Goal: Information Seeking & Learning: Learn about a topic

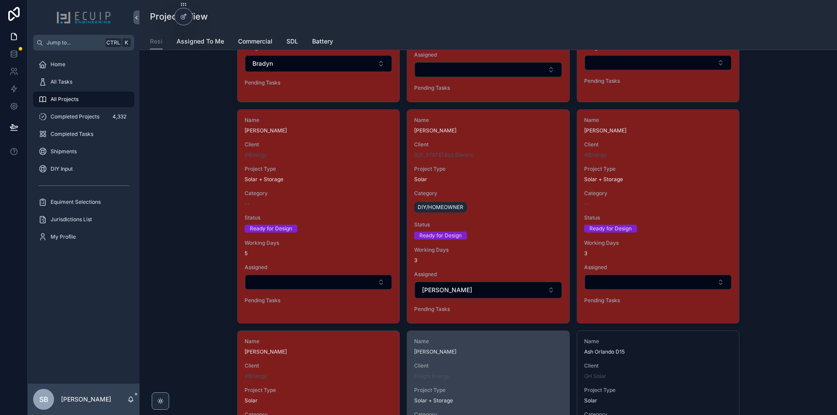
scroll to position [1351, 0]
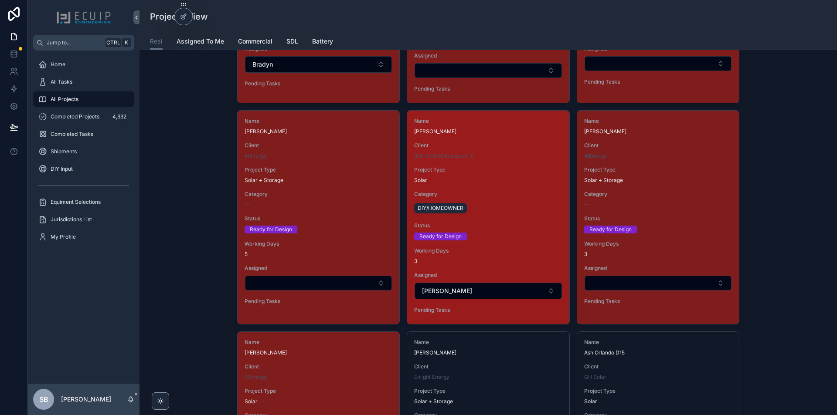
click at [517, 223] on span "Status" at bounding box center [488, 225] width 148 height 7
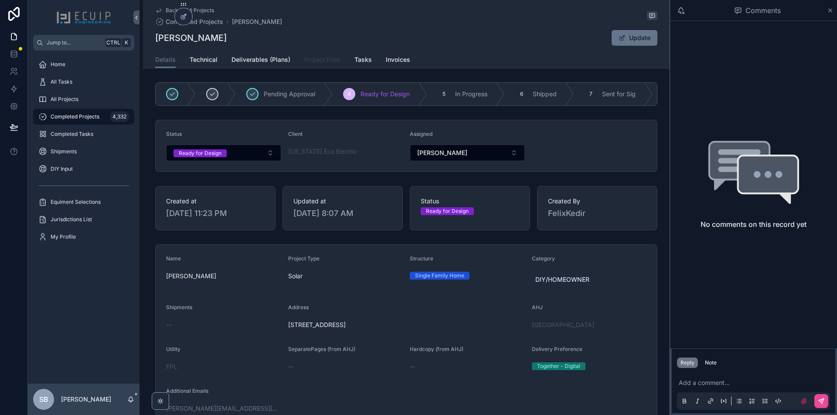
click at [331, 62] on span "Project Files" at bounding box center [322, 59] width 36 height 9
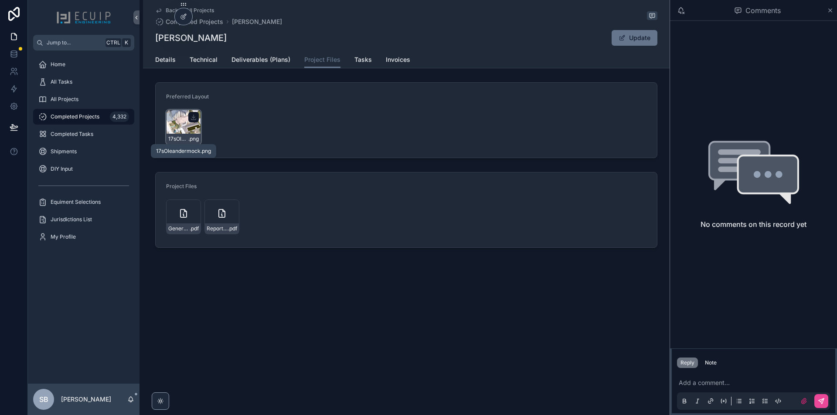
click at [186, 137] on span "17sOleandermock" at bounding box center [178, 139] width 20 height 7
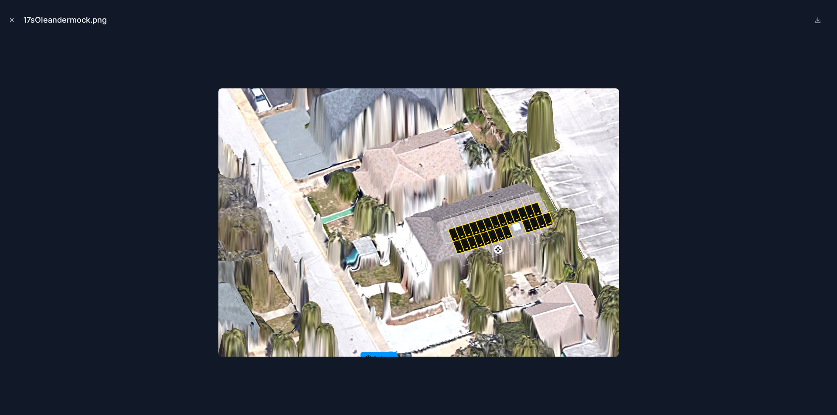
click at [10, 21] on icon "Close modal" at bounding box center [12, 20] width 6 height 6
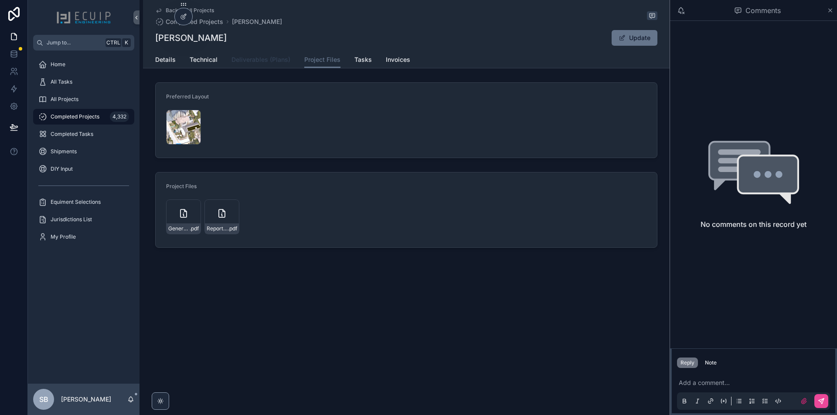
click at [251, 63] on span "Deliverables (Plans)" at bounding box center [260, 59] width 59 height 9
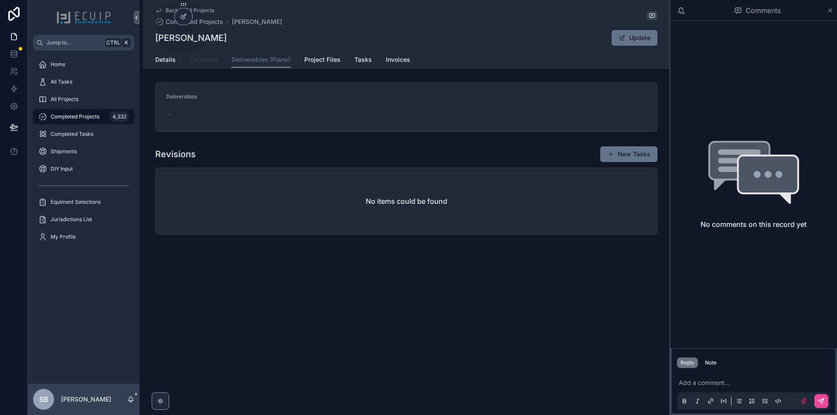
click at [208, 65] on link "Technical" at bounding box center [204, 60] width 28 height 17
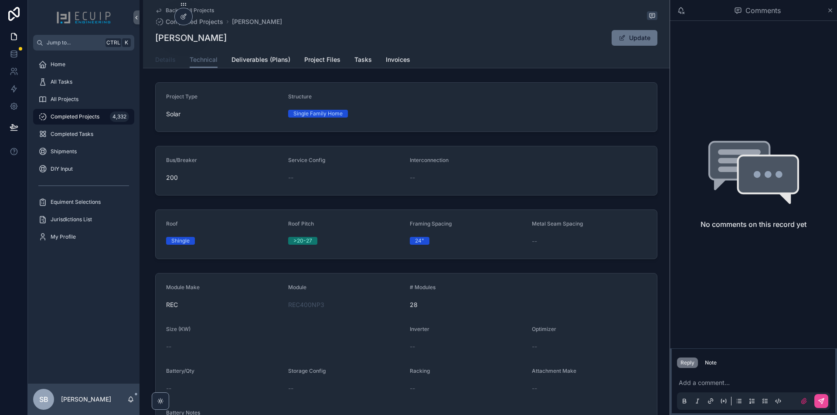
click at [158, 60] on span "Details" at bounding box center [165, 59] width 20 height 9
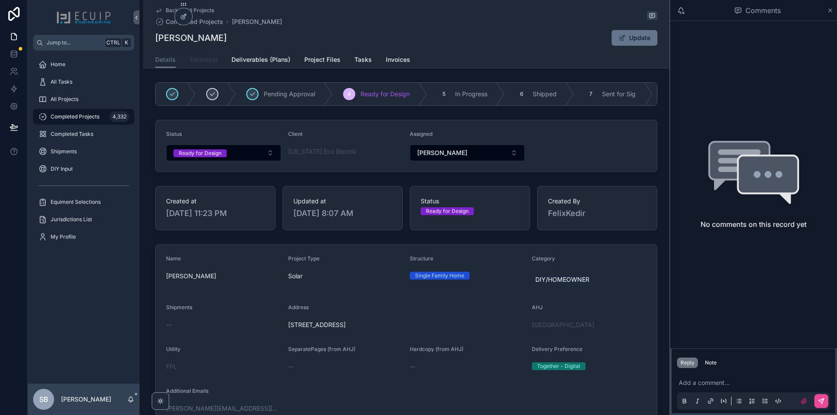
click at [197, 61] on span "Technical" at bounding box center [204, 59] width 28 height 9
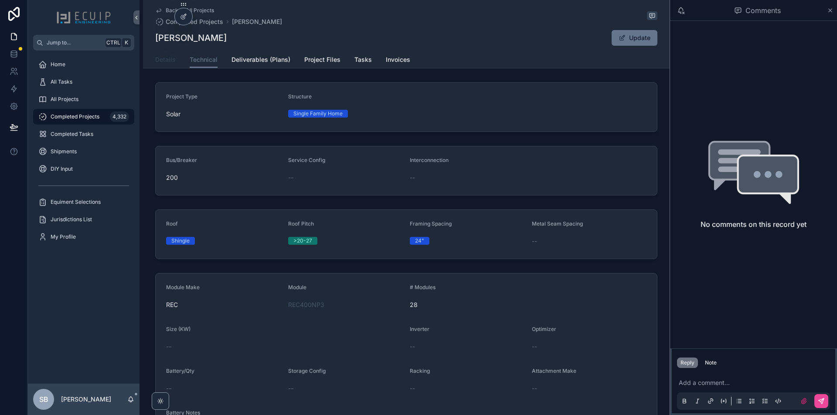
click at [169, 60] on span "Details" at bounding box center [165, 59] width 20 height 9
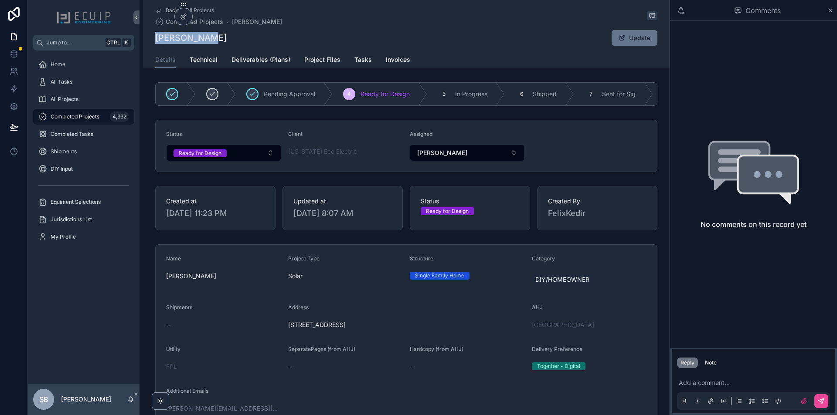
drag, startPoint x: 205, startPoint y: 41, endPoint x: 149, endPoint y: 42, distance: 55.8
click at [149, 42] on div "Back to All Projects Completed Projects [PERSON_NAME] [PERSON_NAME] Update Deta…" at bounding box center [406, 34] width 526 height 68
copy h1 "[PERSON_NAME]"
click at [711, 370] on div "Reply Note" at bounding box center [753, 363] width 163 height 14
click at [709, 364] on div "Note" at bounding box center [711, 363] width 12 height 7
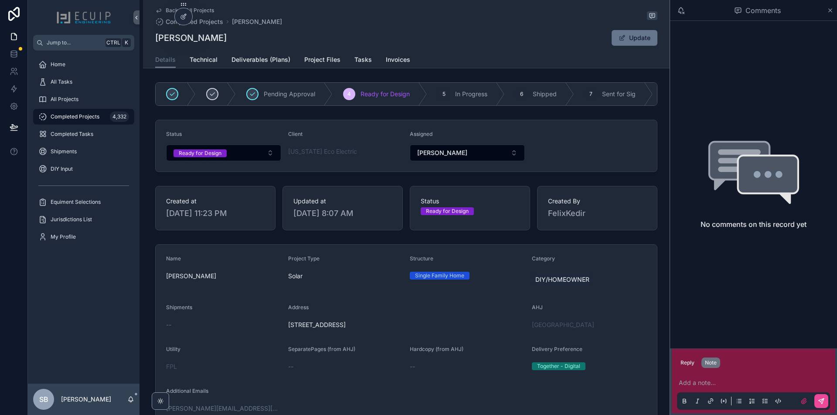
click at [714, 379] on p "scrollable content" at bounding box center [755, 383] width 153 height 9
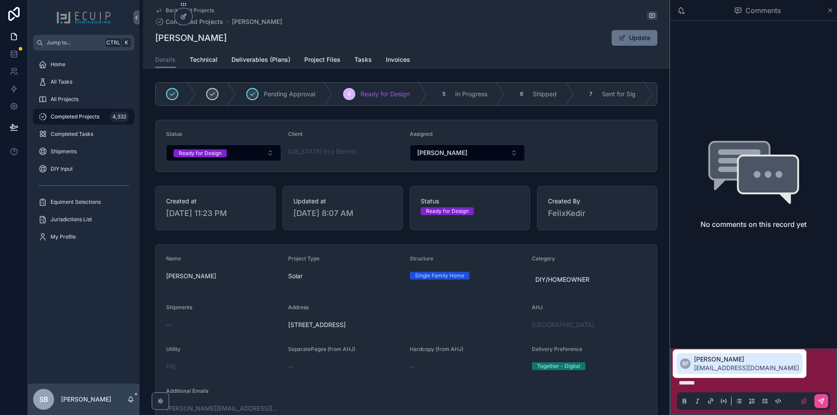
click at [720, 363] on span "[PERSON_NAME]" at bounding box center [746, 359] width 105 height 9
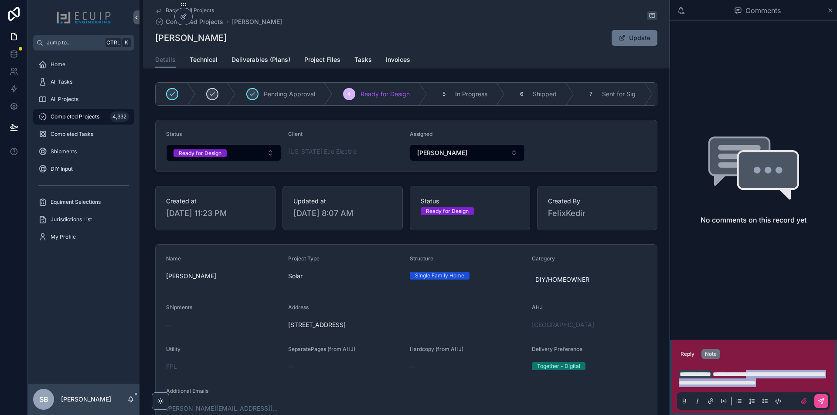
click at [772, 370] on p "**********" at bounding box center [755, 378] width 153 height 17
click at [779, 378] on p "**********" at bounding box center [755, 378] width 153 height 17
click at [774, 374] on span "**********" at bounding box center [752, 378] width 146 height 15
click at [685, 382] on span "**********" at bounding box center [752, 378] width 146 height 15
click at [754, 382] on p "**********" at bounding box center [755, 378] width 153 height 17
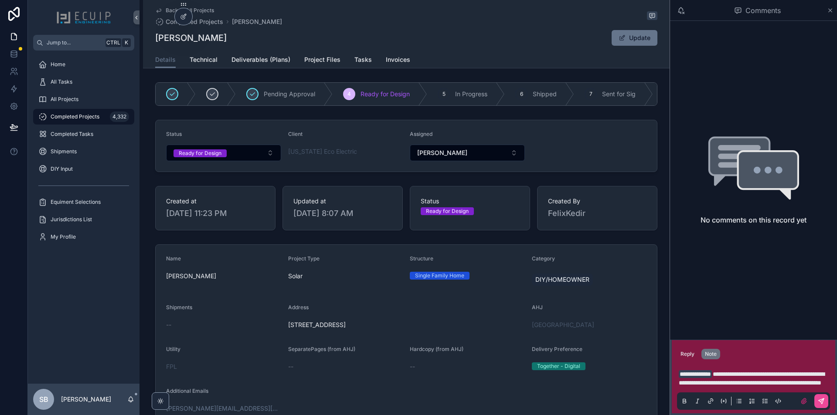
click at [804, 372] on span "**********" at bounding box center [752, 378] width 146 height 15
click at [812, 382] on p "**********" at bounding box center [755, 378] width 153 height 17
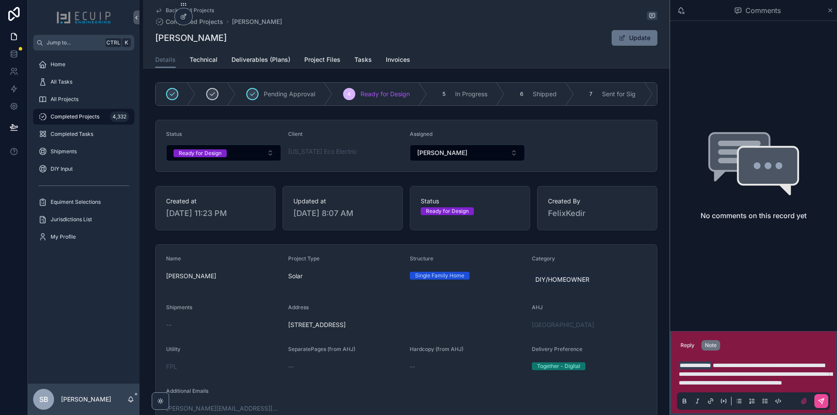
click at [731, 385] on span "**********" at bounding box center [755, 375] width 153 height 24
click at [828, 382] on p "**********" at bounding box center [755, 374] width 153 height 26
click at [823, 404] on icon "scrollable content" at bounding box center [821, 401] width 7 height 7
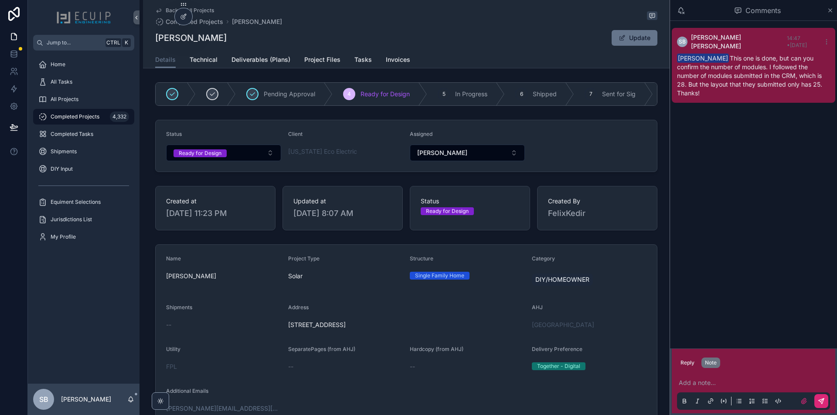
drag, startPoint x: 180, startPoint y: 43, endPoint x: 152, endPoint y: 40, distance: 28.9
click at [152, 40] on div "Back to All Projects Completed Projects [PERSON_NAME] [PERSON_NAME] Update Deta…" at bounding box center [406, 34] width 526 height 68
click at [205, 39] on div "[PERSON_NAME] Update" at bounding box center [406, 38] width 502 height 17
drag, startPoint x: 153, startPoint y: 37, endPoint x: 149, endPoint y: 37, distance: 4.8
click at [149, 37] on div "Back to All Projects Completed Projects [PERSON_NAME] [PERSON_NAME] Update Deta…" at bounding box center [406, 34] width 526 height 68
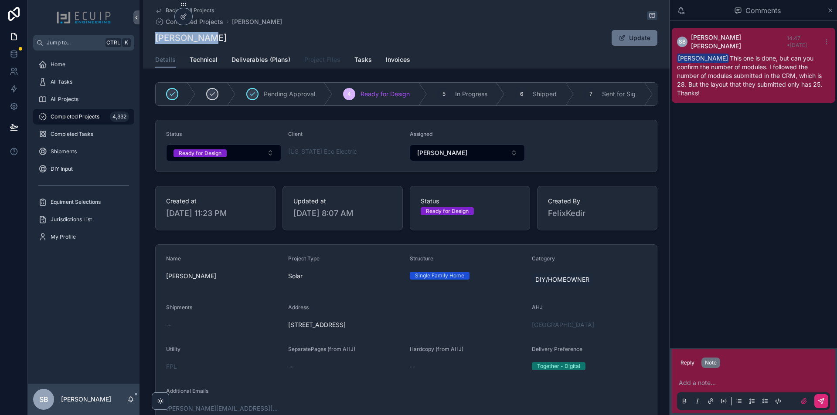
copy h1 "[PERSON_NAME]"
click at [229, 159] on button "Ready for Design" at bounding box center [223, 153] width 115 height 17
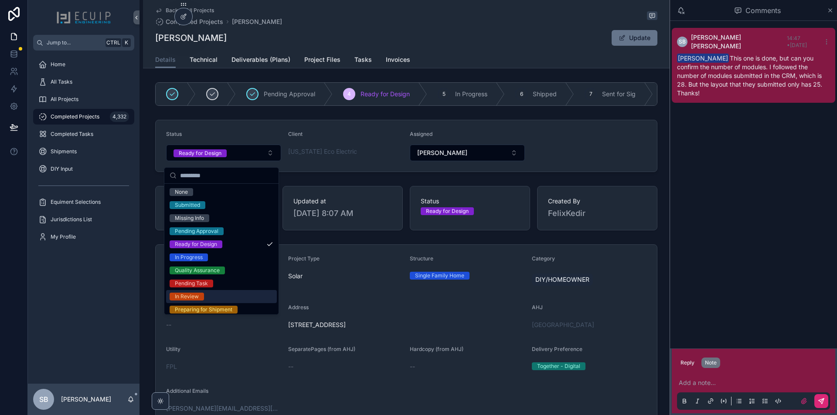
click at [202, 296] on span "In Review" at bounding box center [187, 297] width 34 height 8
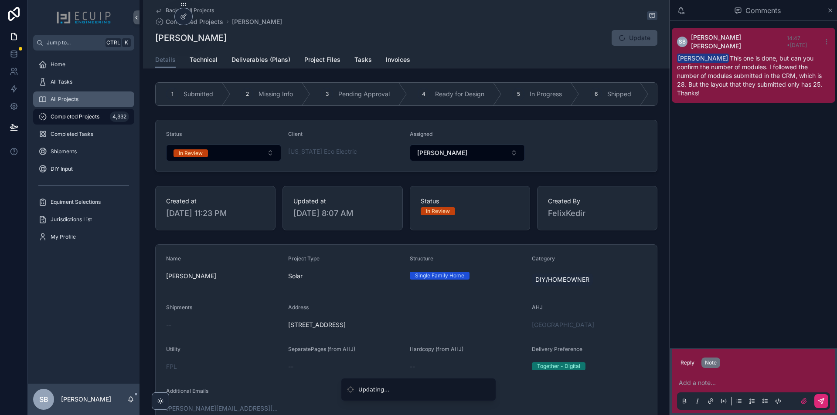
click at [70, 101] on span "All Projects" at bounding box center [65, 99] width 28 height 7
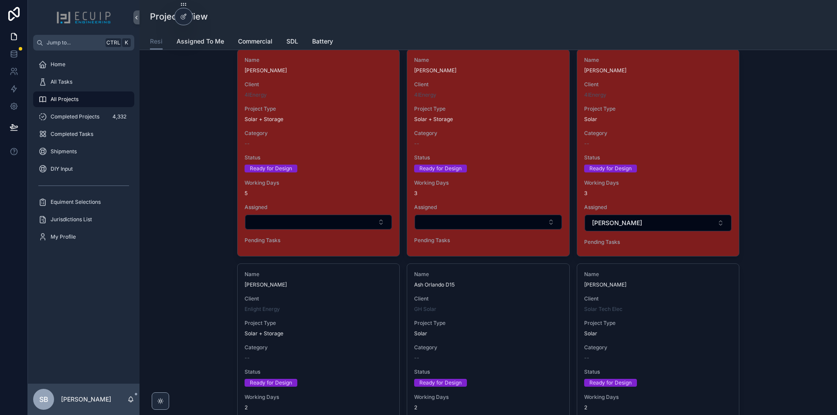
scroll to position [1351, 0]
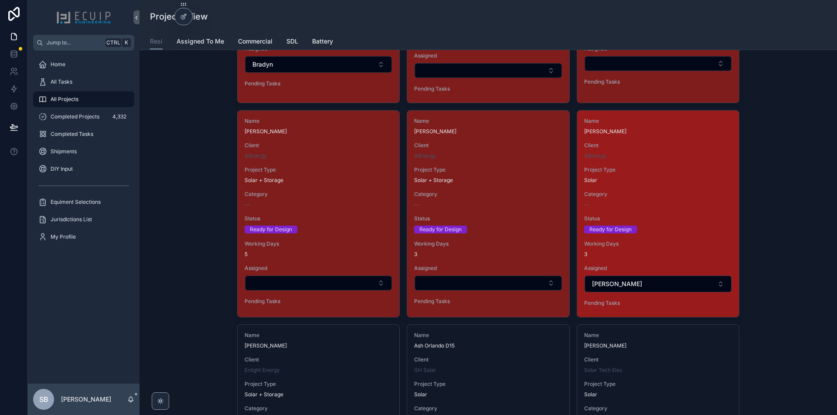
click at [679, 218] on span "Status" at bounding box center [658, 218] width 148 height 7
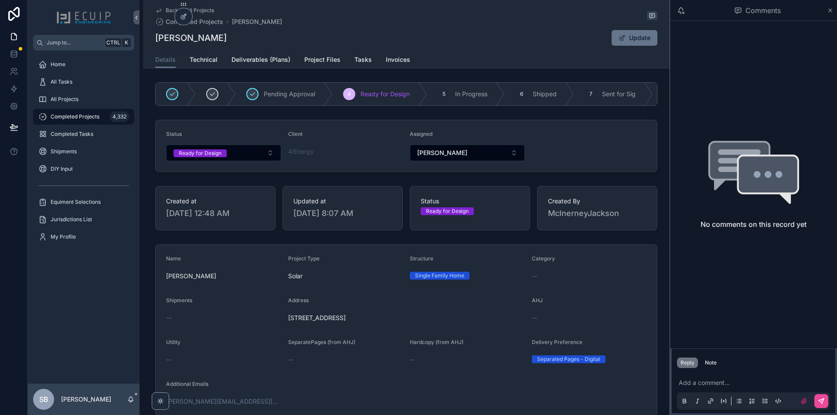
drag, startPoint x: 220, startPoint y: 41, endPoint x: 155, endPoint y: 45, distance: 64.6
click at [155, 45] on div "[PERSON_NAME] Update" at bounding box center [406, 38] width 502 height 17
copy h1 "[PERSON_NAME]"
click at [314, 57] on span "Project Files" at bounding box center [322, 59] width 36 height 9
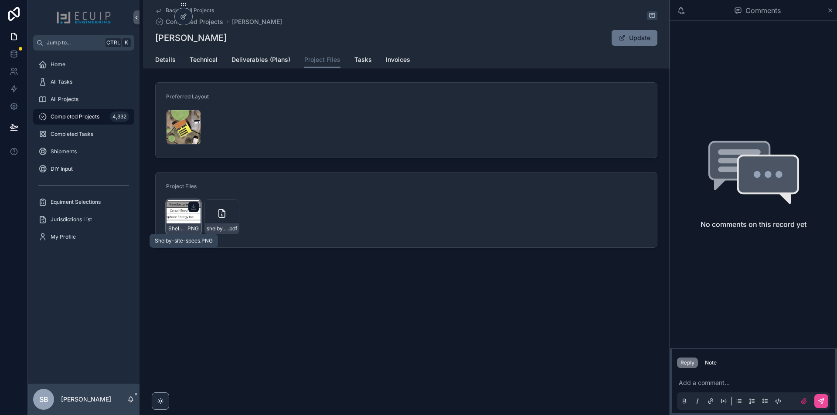
click at [183, 222] on div "Shelby-site-specs .PNG" at bounding box center [183, 217] width 35 height 35
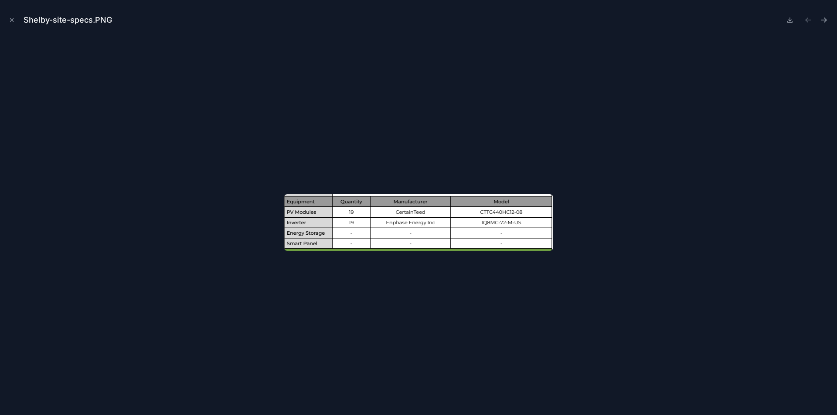
click at [7, 18] on div "Shelby-site-specs.PNG" at bounding box center [418, 207] width 837 height 415
click at [8, 19] on button "Close modal" at bounding box center [12, 20] width 10 height 10
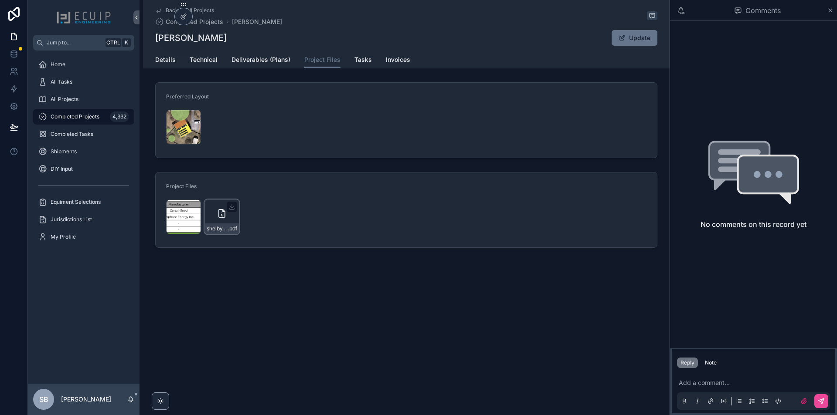
click at [213, 221] on div "shelby_epperly_59_s_ritters_ln_owin_solar_-_roof_mount .pdf" at bounding box center [221, 217] width 35 height 35
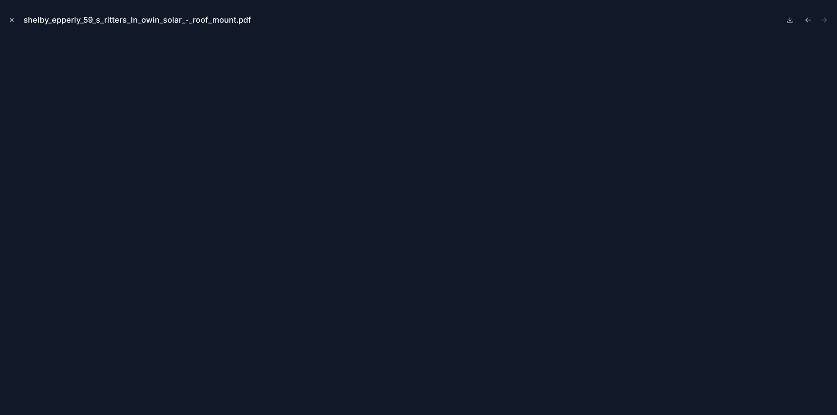
click at [10, 20] on icon "Close modal" at bounding box center [12, 20] width 6 height 6
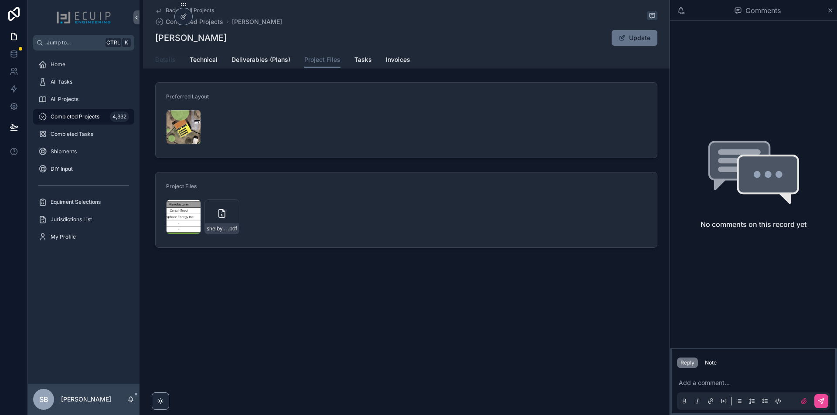
drag, startPoint x: 166, startPoint y: 59, endPoint x: 173, endPoint y: 58, distance: 6.6
click at [166, 59] on span "Details" at bounding box center [165, 59] width 20 height 9
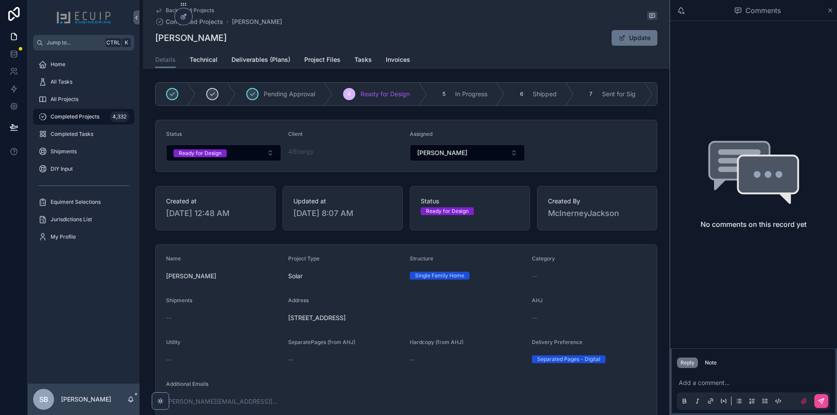
drag, startPoint x: 239, startPoint y: 41, endPoint x: 148, endPoint y: 37, distance: 91.2
click at [148, 37] on div "Back to All Projects Completed Projects [PERSON_NAME] [PERSON_NAME] Update Deta…" at bounding box center [406, 34] width 526 height 68
copy h1 "[PERSON_NAME]"
click at [710, 364] on div "Note" at bounding box center [711, 363] width 12 height 7
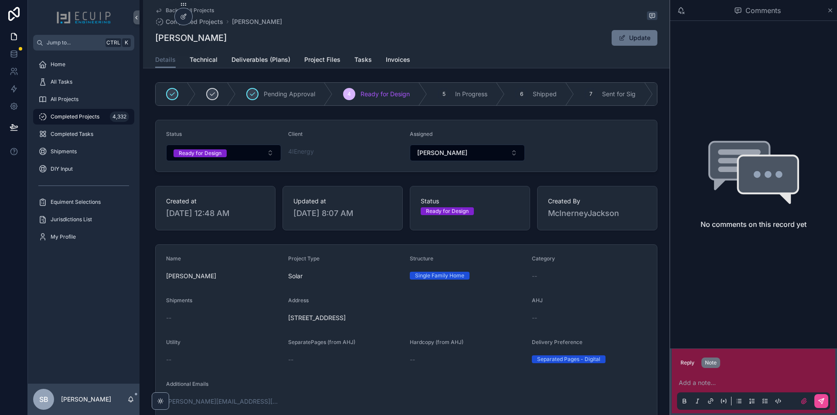
click at [710, 383] on p "scrollable content" at bounding box center [755, 383] width 153 height 9
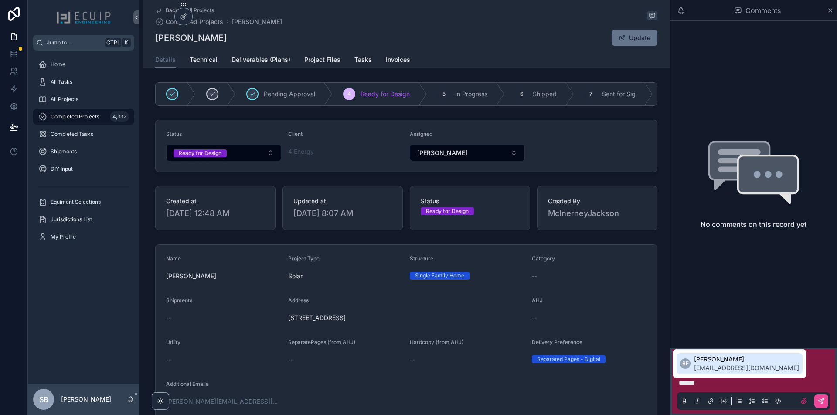
click at [711, 362] on span "[PERSON_NAME]" at bounding box center [746, 359] width 105 height 9
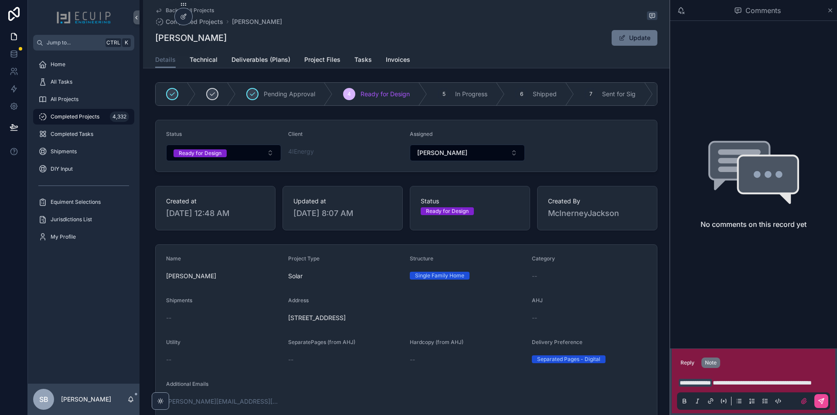
click at [767, 380] on span "**********" at bounding box center [762, 383] width 99 height 6
click at [727, 384] on p "**********" at bounding box center [755, 383] width 153 height 9
drag, startPoint x: 726, startPoint y: 386, endPoint x: 677, endPoint y: 388, distance: 48.9
click at [677, 388] on div "**********" at bounding box center [753, 392] width 153 height 37
click at [729, 382] on span "**********" at bounding box center [750, 383] width 75 height 6
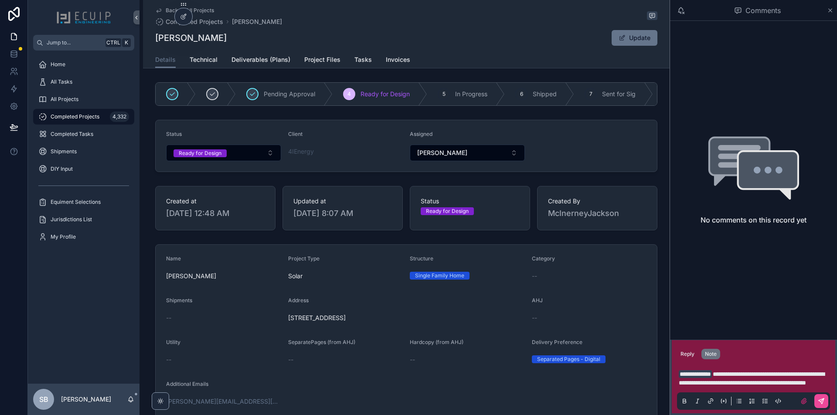
click at [691, 374] on span "**********" at bounding box center [752, 378] width 146 height 15
click at [811, 374] on p "**********" at bounding box center [755, 378] width 153 height 17
click at [794, 385] on p "**********" at bounding box center [755, 378] width 153 height 17
click at [822, 402] on icon "scrollable content" at bounding box center [821, 401] width 7 height 7
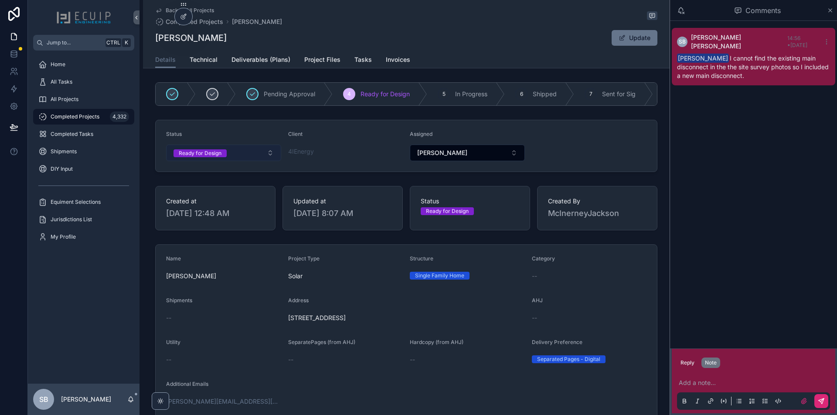
click at [270, 160] on button "Ready for Design" at bounding box center [223, 153] width 115 height 17
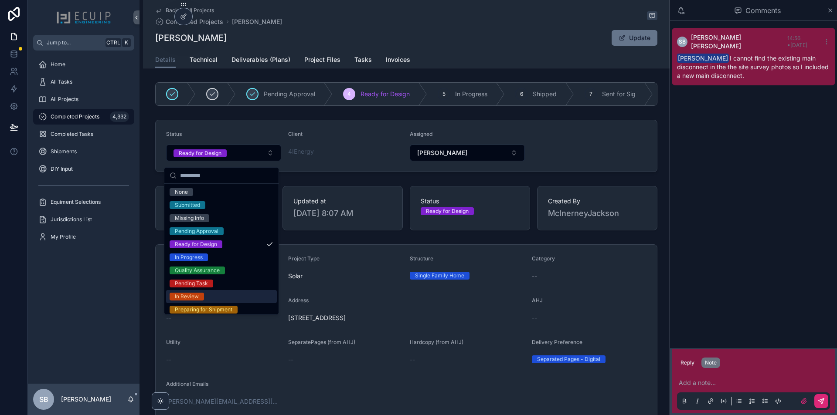
click at [205, 292] on div "In Review" at bounding box center [221, 296] width 111 height 13
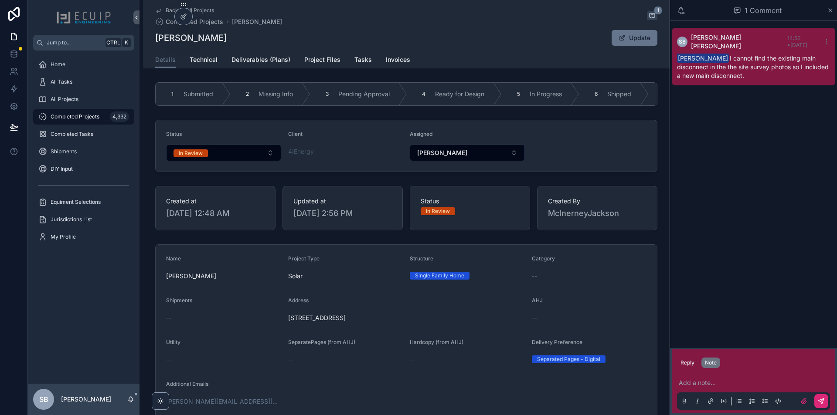
drag, startPoint x: 221, startPoint y: 42, endPoint x: 154, endPoint y: 41, distance: 66.2
click at [155, 41] on div "[PERSON_NAME] Update" at bounding box center [406, 38] width 502 height 17
copy h1 "[PERSON_NAME]"
click at [69, 102] on span "All Projects" at bounding box center [65, 99] width 28 height 7
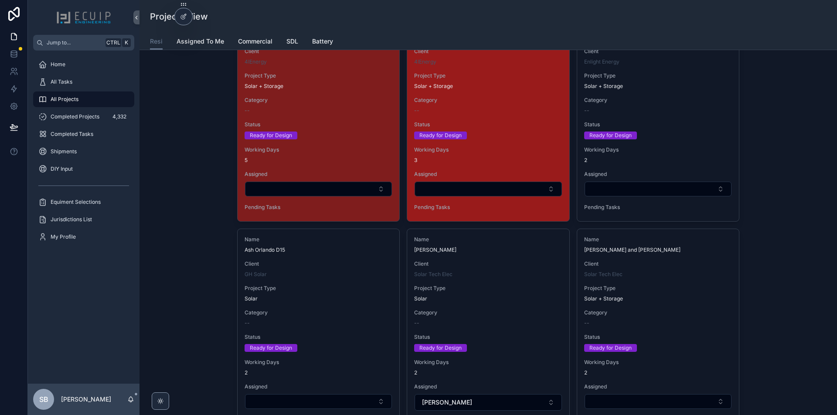
scroll to position [1525, 0]
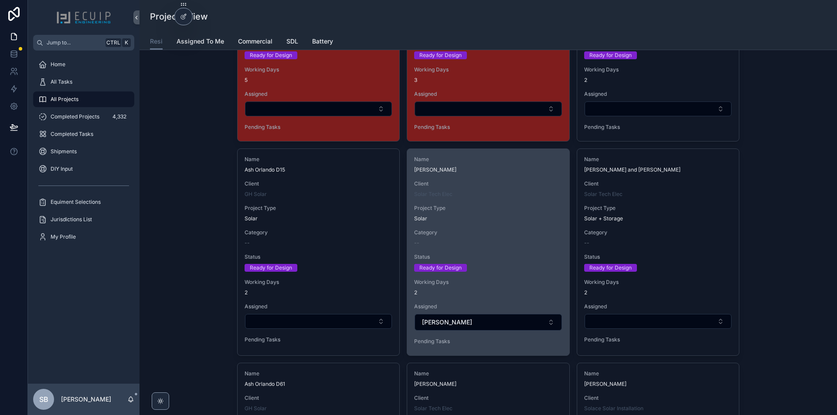
click at [521, 244] on div "--" at bounding box center [488, 243] width 148 height 7
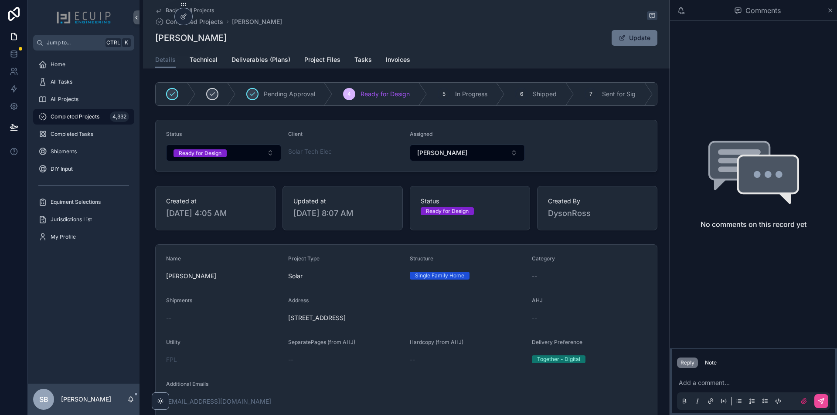
drag, startPoint x: 423, startPoint y: 324, endPoint x: 287, endPoint y: 329, distance: 136.5
click at [288, 325] on div "[STREET_ADDRESS]" at bounding box center [406, 318] width 237 height 14
copy span "[STREET_ADDRESS]"
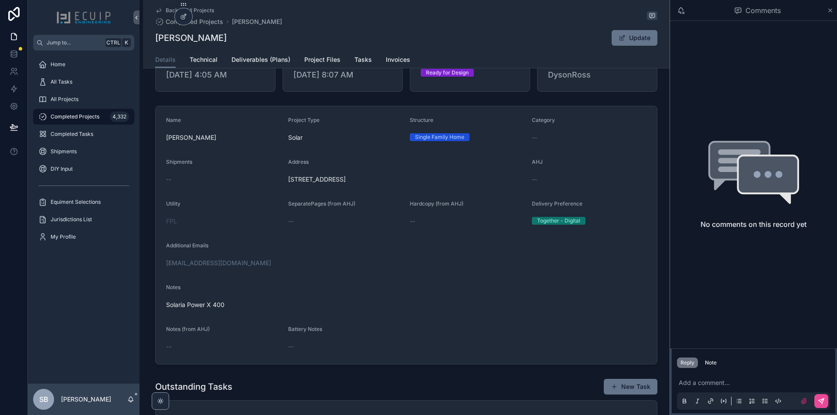
scroll to position [44, 0]
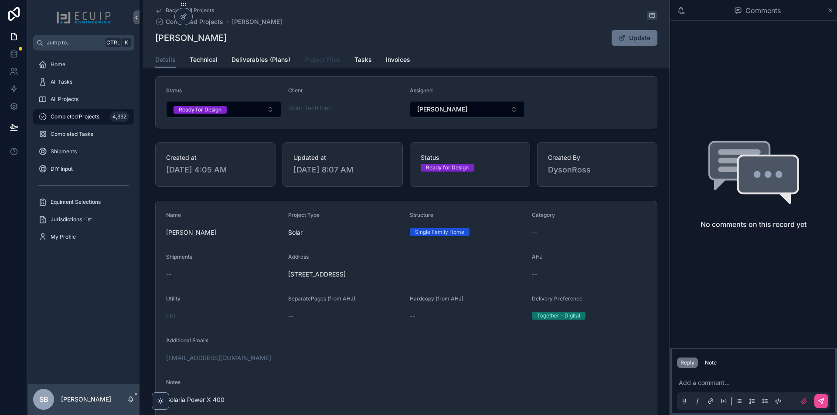
click at [319, 63] on span "Project Files" at bounding box center [322, 59] width 36 height 9
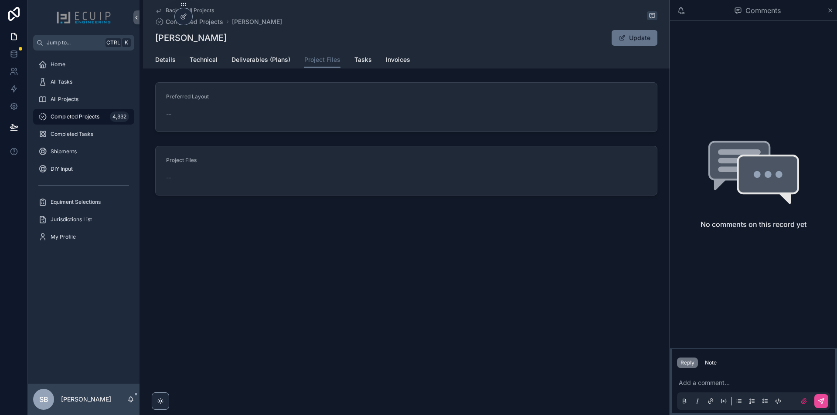
click at [185, 59] on div "Details Technical Deliverables (Plans) Project Files Tasks Invoices" at bounding box center [406, 59] width 502 height 17
click at [193, 58] on span "Technical" at bounding box center [204, 59] width 28 height 9
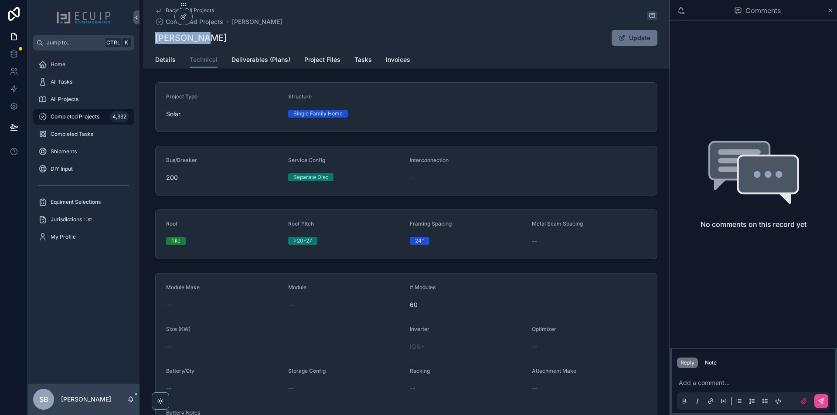
drag, startPoint x: 216, startPoint y: 38, endPoint x: 155, endPoint y: 38, distance: 61.0
click at [155, 38] on div "[PERSON_NAME] Update" at bounding box center [406, 38] width 502 height 17
copy h1 "[PERSON_NAME]"
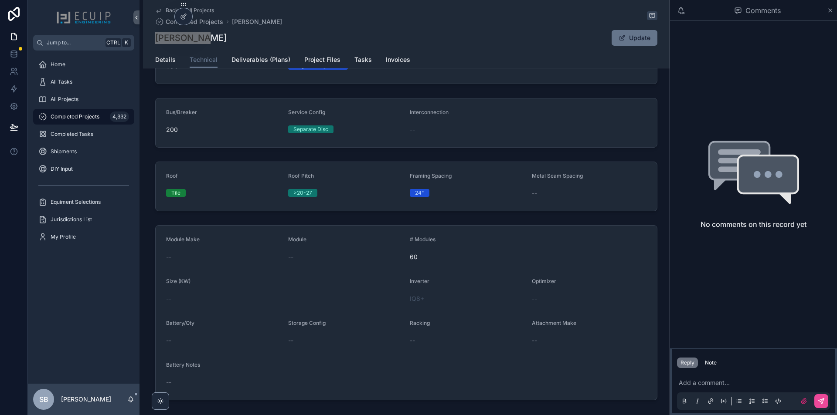
scroll to position [5, 0]
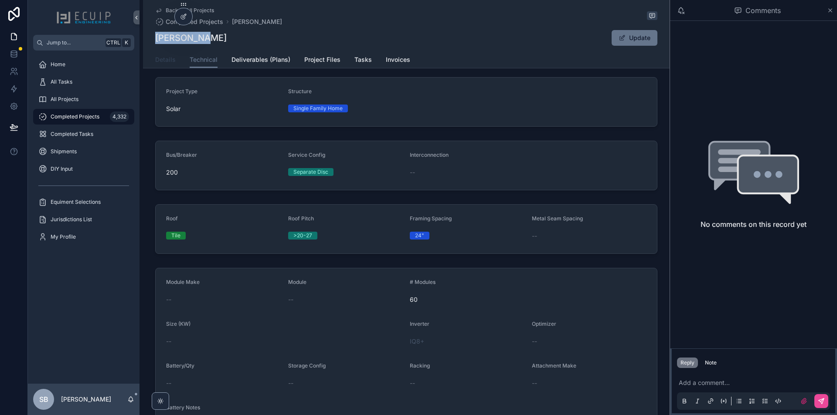
click at [166, 57] on span "Details" at bounding box center [165, 59] width 20 height 9
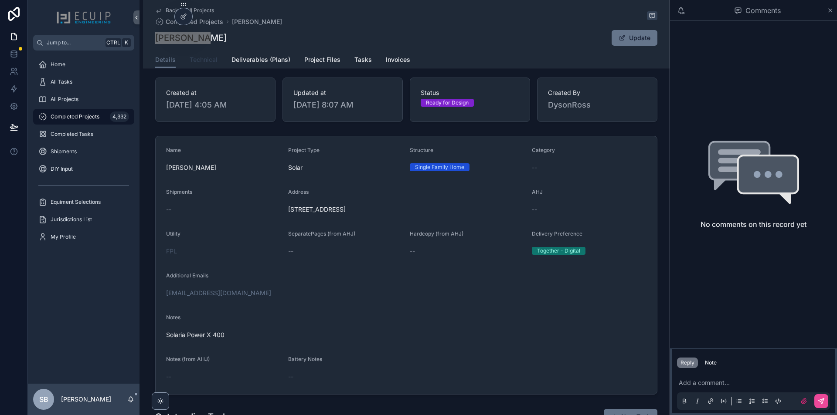
scroll to position [174, 0]
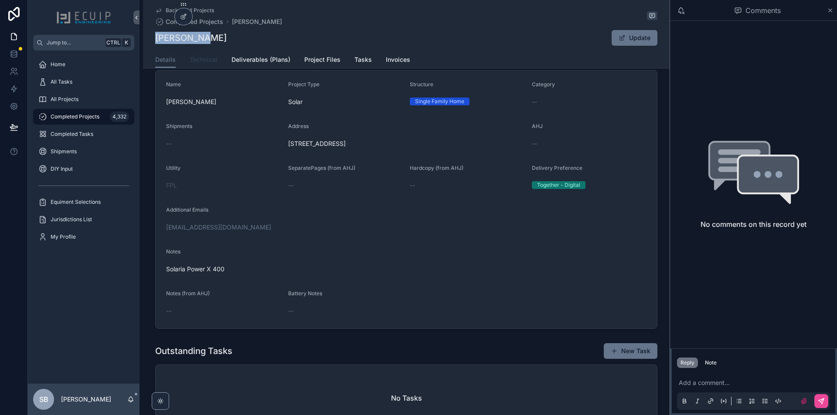
click at [200, 63] on span "Technical" at bounding box center [204, 59] width 28 height 9
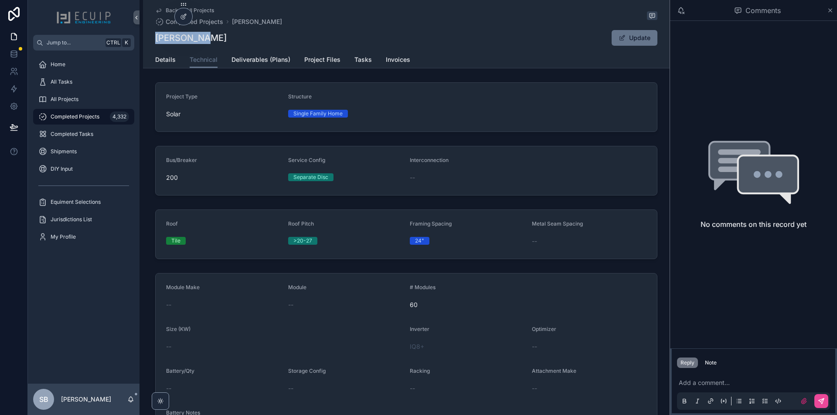
click at [289, 44] on div "[PERSON_NAME] Update" at bounding box center [406, 38] width 502 height 17
click at [165, 65] on link "Details" at bounding box center [165, 60] width 20 height 17
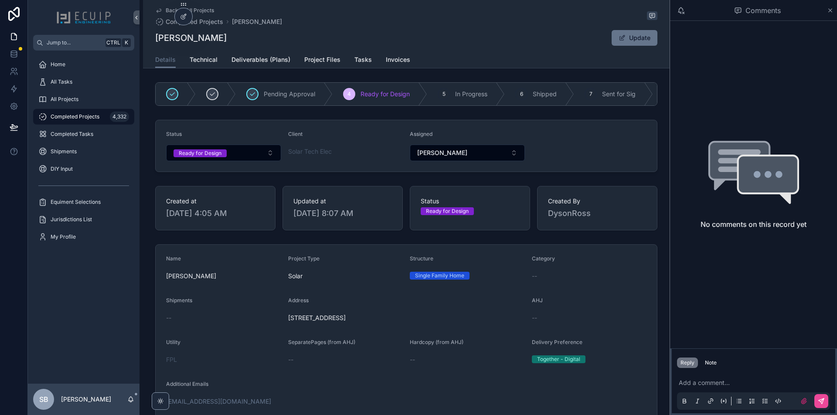
drag, startPoint x: 421, startPoint y: 326, endPoint x: 285, endPoint y: 327, distance: 135.6
click at [285, 327] on form "Name [PERSON_NAME] Page Project Type Solar Structure Single Family Home Categor…" at bounding box center [406, 374] width 501 height 258
copy span "[STREET_ADDRESS]"
click at [308, 64] on link "Project Files" at bounding box center [322, 60] width 36 height 17
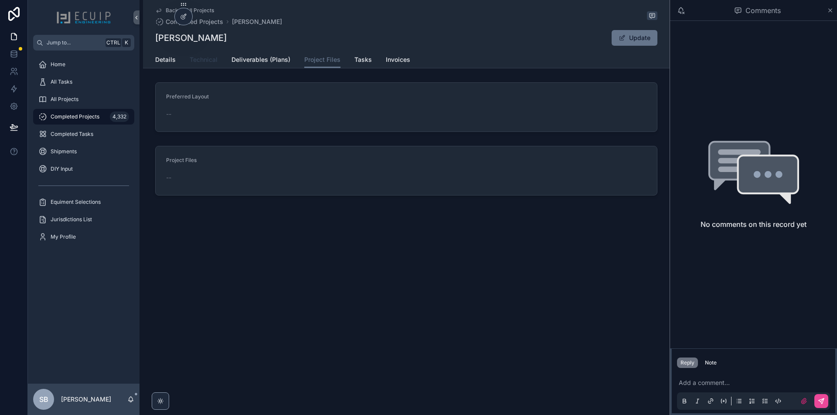
click at [203, 54] on link "Technical" at bounding box center [204, 60] width 28 height 17
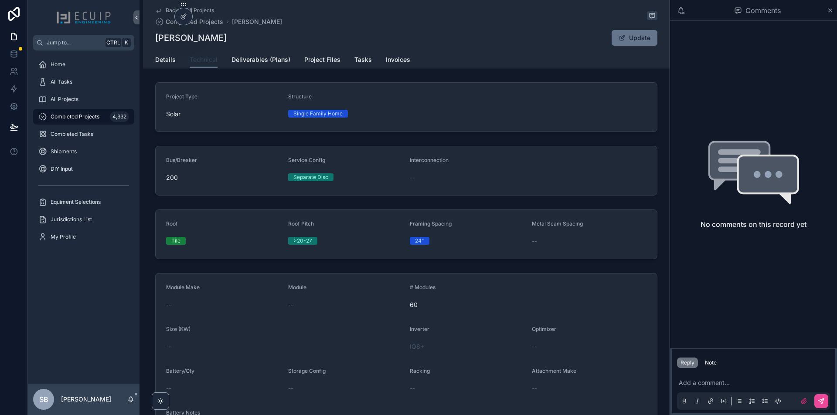
click at [210, 68] on link "Technical" at bounding box center [204, 60] width 28 height 17
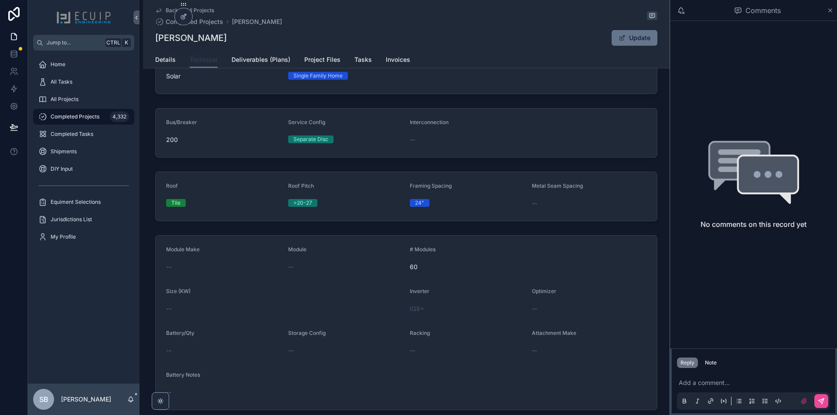
scroll to position [87, 0]
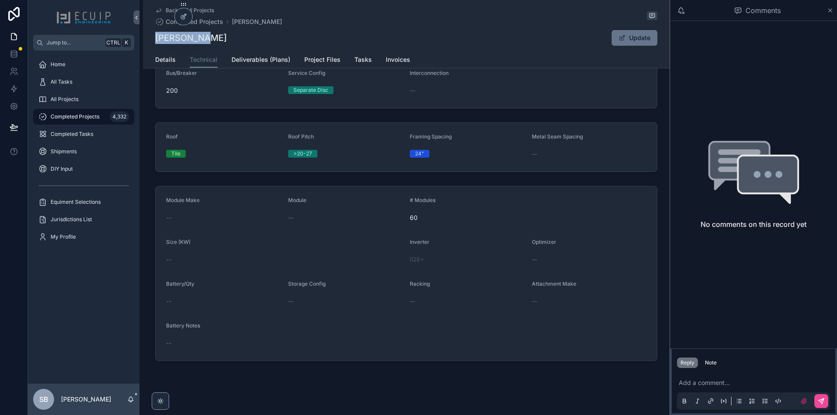
drag, startPoint x: 220, startPoint y: 38, endPoint x: 152, endPoint y: 38, distance: 67.6
click at [152, 38] on div "Back to All Projects Completed Projects [PERSON_NAME] Page [PERSON_NAME] Page U…" at bounding box center [406, 34] width 526 height 68
copy h1 "[PERSON_NAME]"
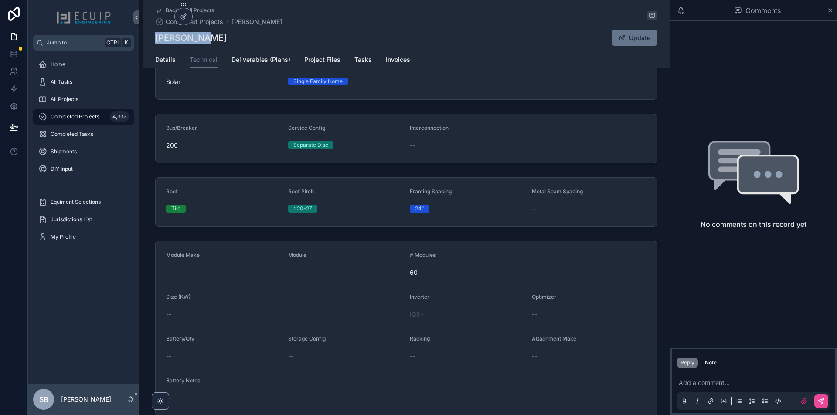
scroll to position [0, 0]
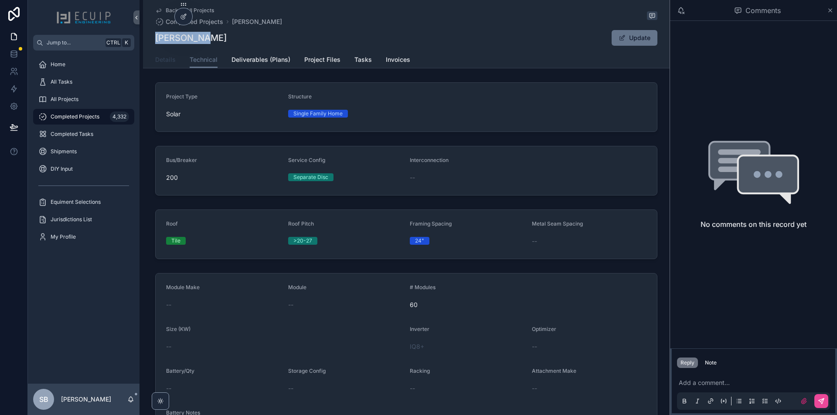
click at [168, 61] on span "Details" at bounding box center [165, 59] width 20 height 9
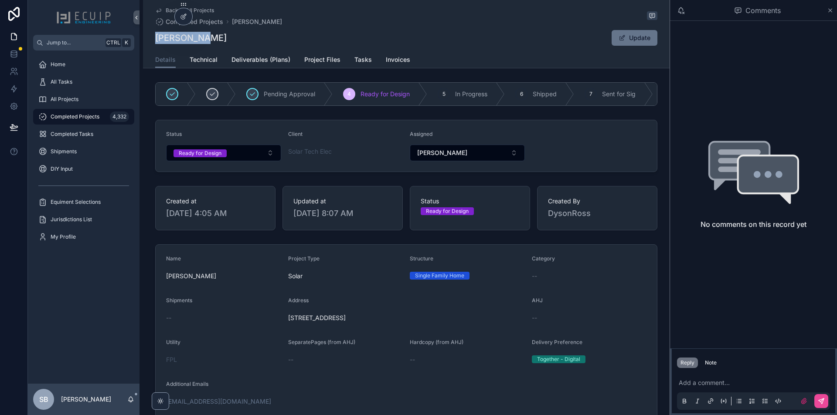
click at [88, 117] on span "Completed Projects" at bounding box center [75, 116] width 49 height 7
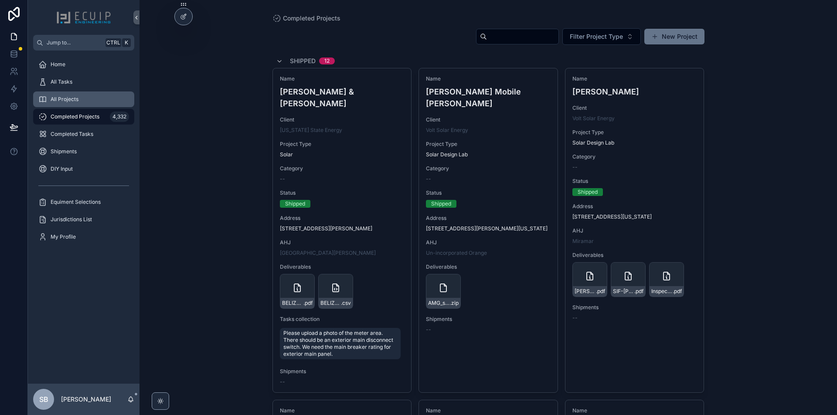
click at [68, 104] on div "All Projects" at bounding box center [83, 99] width 91 height 14
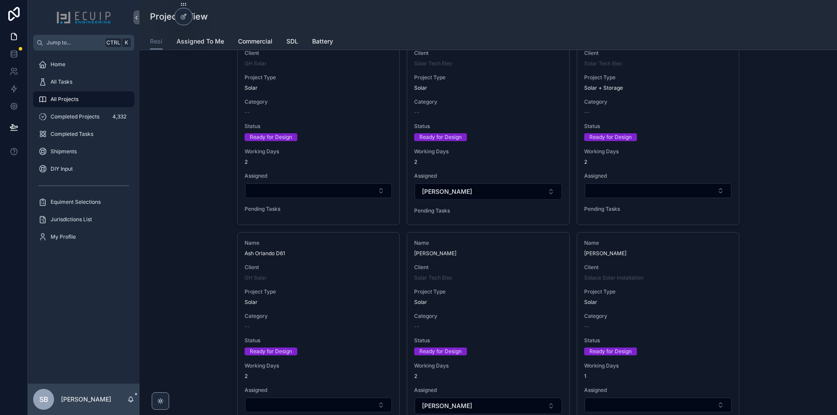
scroll to position [1700, 0]
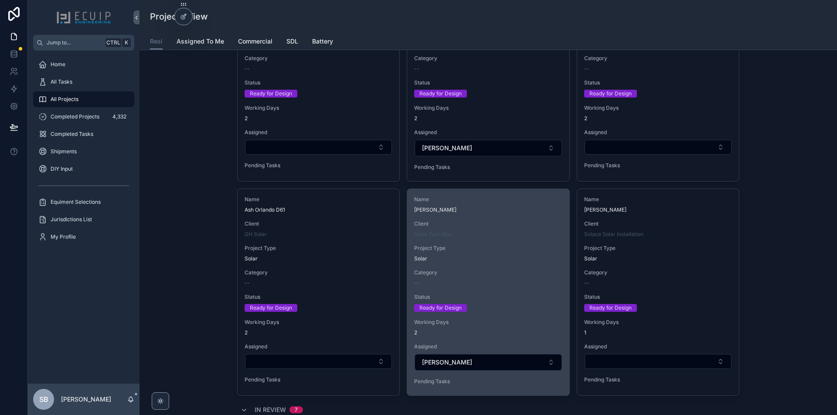
click at [510, 272] on span "Category" at bounding box center [488, 272] width 148 height 7
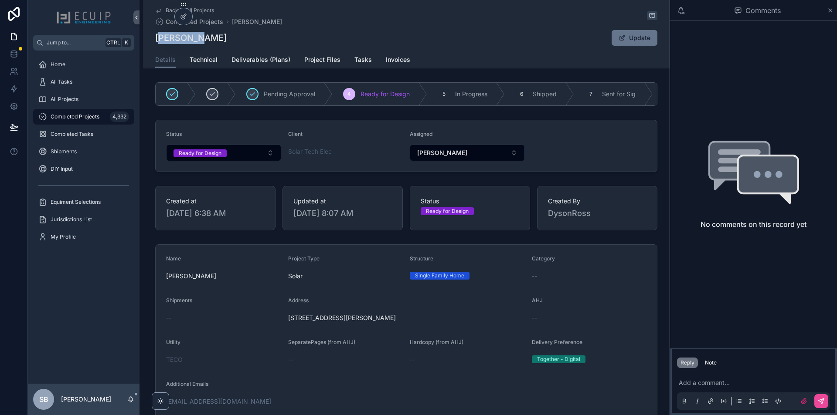
drag, startPoint x: 214, startPoint y: 37, endPoint x: 156, endPoint y: 37, distance: 58.0
click at [156, 37] on div "[PERSON_NAME] Update" at bounding box center [406, 38] width 502 height 17
copy h1 "[PERSON_NAME]"
click at [220, 41] on div "[PERSON_NAME] Update" at bounding box center [406, 38] width 502 height 17
drag, startPoint x: 220, startPoint y: 41, endPoint x: 153, endPoint y: 37, distance: 66.4
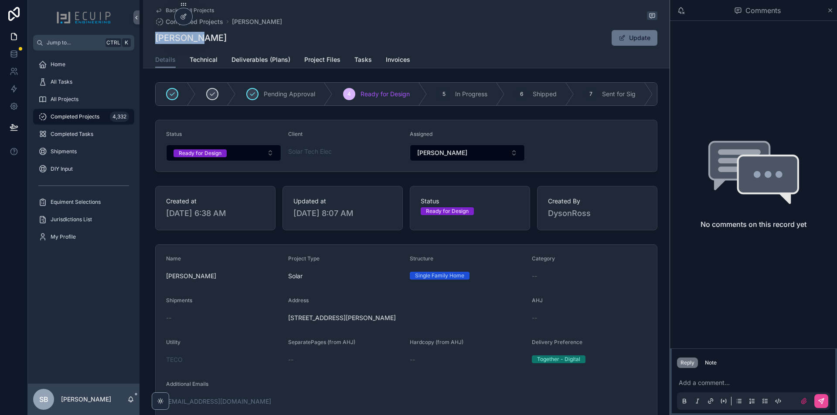
click at [155, 37] on div "[PERSON_NAME] Update" at bounding box center [406, 38] width 502 height 17
drag, startPoint x: 405, startPoint y: 319, endPoint x: 287, endPoint y: 321, distance: 118.6
click at [288, 321] on span "[STREET_ADDRESS][PERSON_NAME]" at bounding box center [406, 318] width 237 height 9
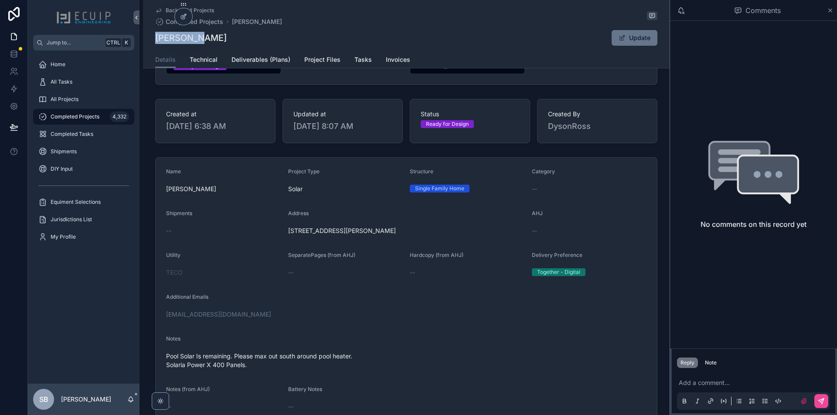
scroll to position [131, 0]
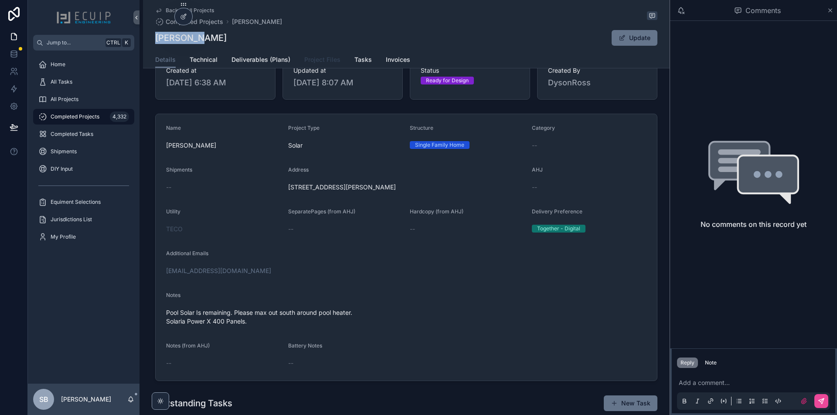
click at [313, 61] on span "Project Files" at bounding box center [322, 59] width 36 height 9
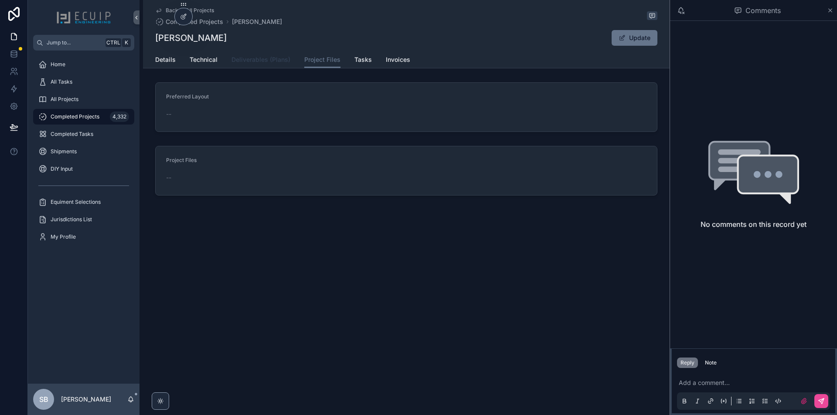
click at [254, 66] on link "Deliverables (Plans)" at bounding box center [260, 60] width 59 height 17
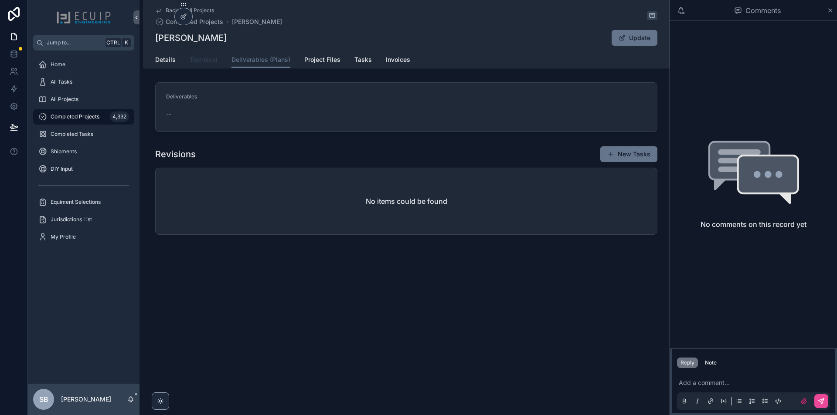
click at [203, 63] on span "Technical" at bounding box center [204, 59] width 28 height 9
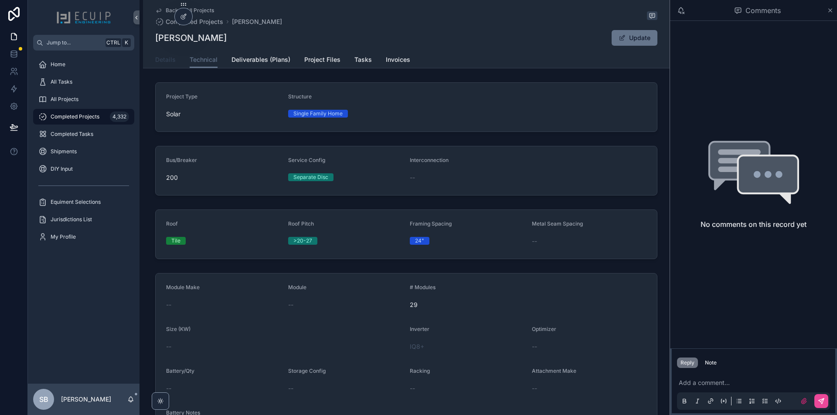
click at [169, 64] on link "Details" at bounding box center [165, 60] width 20 height 17
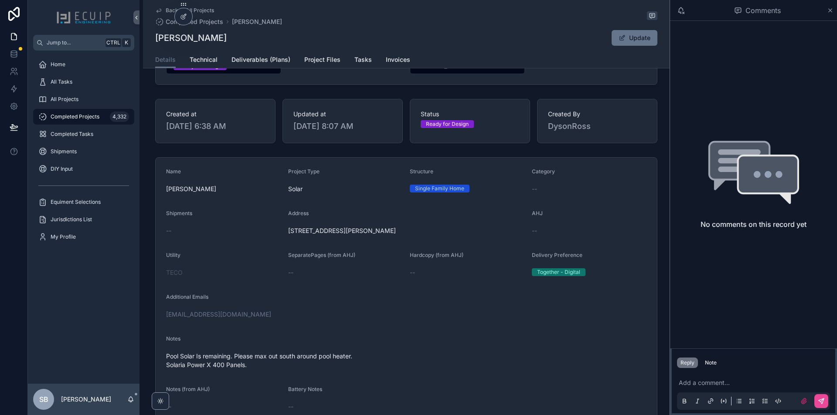
scroll to position [174, 0]
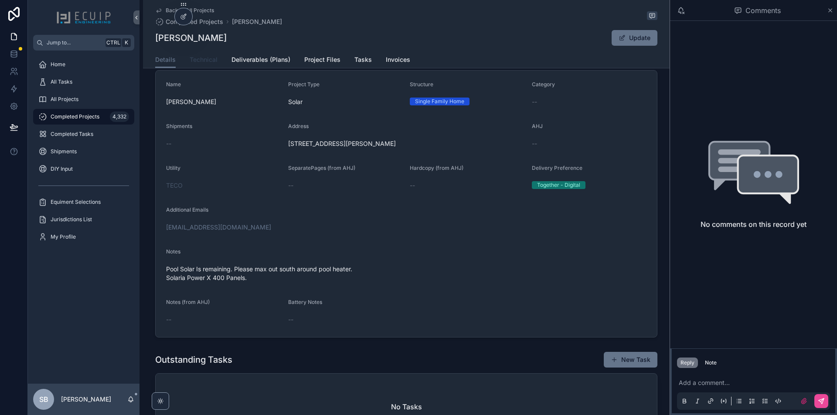
click at [199, 56] on span "Technical" at bounding box center [204, 59] width 28 height 9
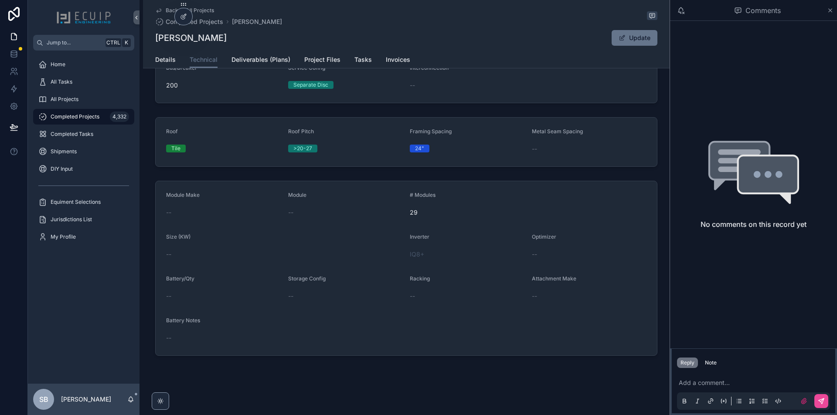
scroll to position [5, 0]
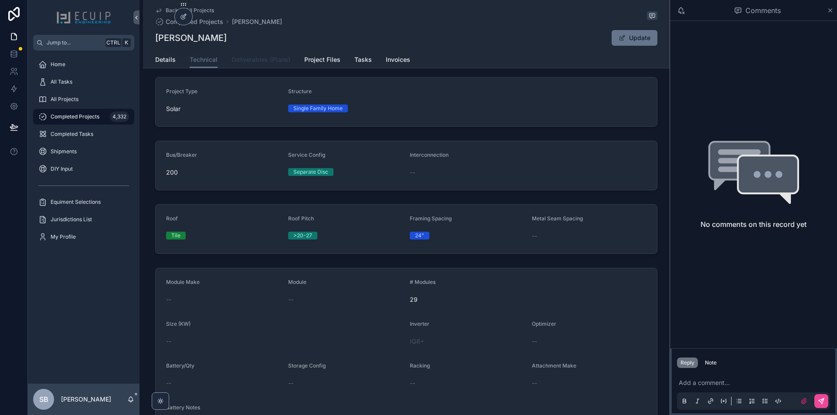
click at [250, 63] on span "Deliverables (Plans)" at bounding box center [260, 59] width 59 height 9
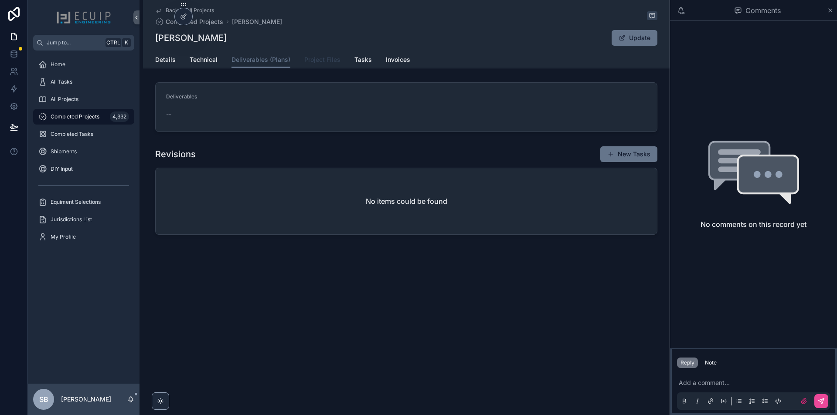
click at [323, 63] on span "Project Files" at bounding box center [322, 59] width 36 height 9
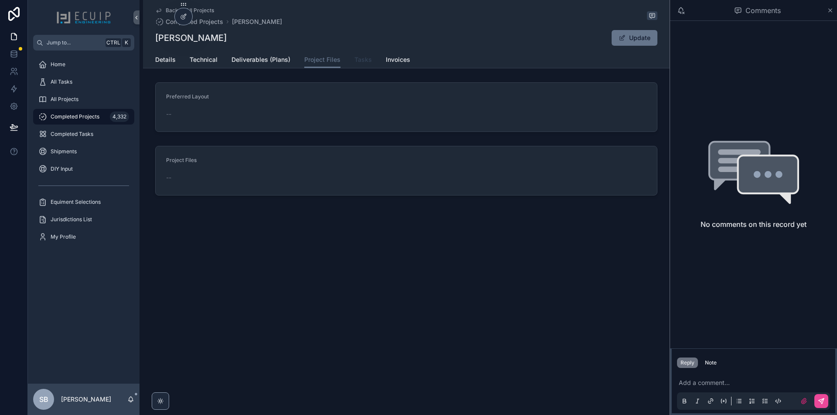
click at [357, 54] on link "Tasks" at bounding box center [362, 60] width 17 height 17
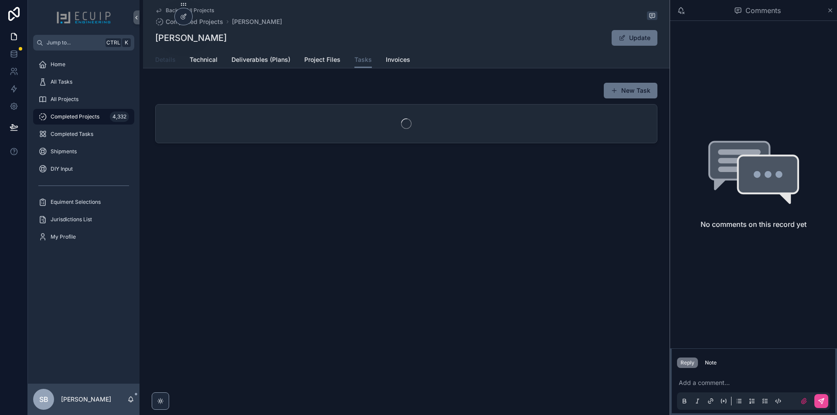
click at [174, 54] on link "Details" at bounding box center [165, 60] width 20 height 17
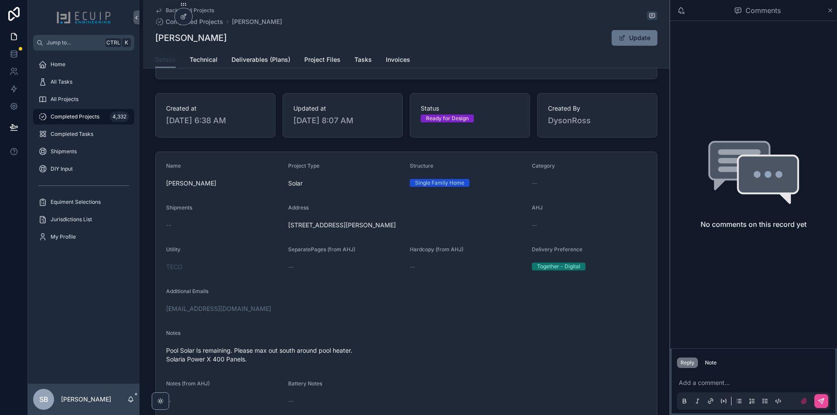
scroll to position [174, 0]
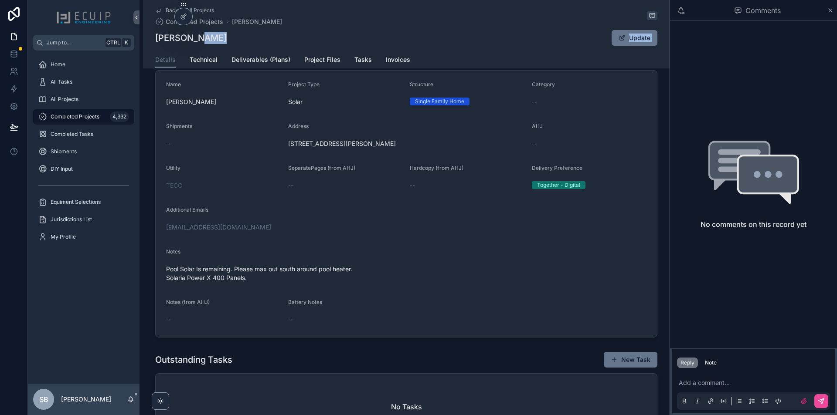
drag, startPoint x: 215, startPoint y: 46, endPoint x: 143, endPoint y: 49, distance: 72.0
click at [144, 46] on div "Back to All Projects Completed Projects [PERSON_NAME] [PERSON_NAME] Update Deta…" at bounding box center [406, 34] width 526 height 68
